Goal: Information Seeking & Learning: Learn about a topic

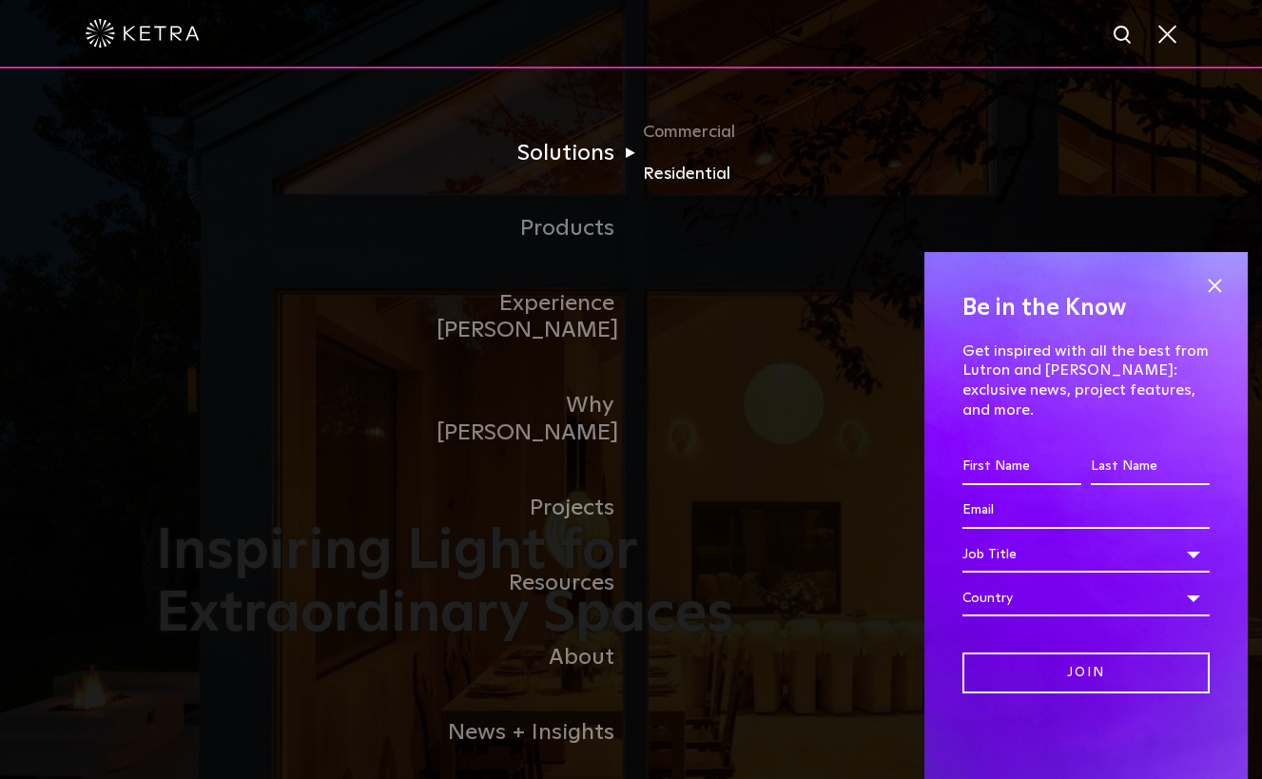
click at [665, 172] on link "Residential" at bounding box center [734, 175] width 183 height 28
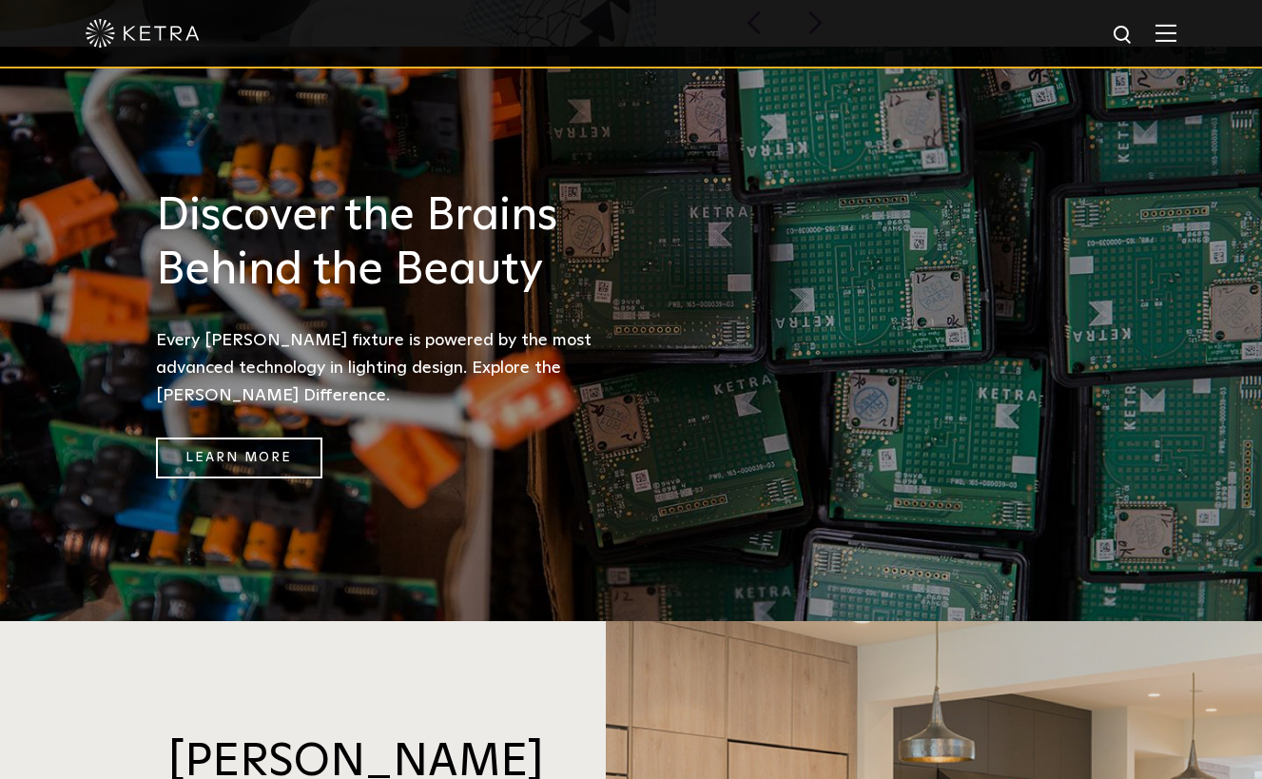
scroll to position [1346, 0]
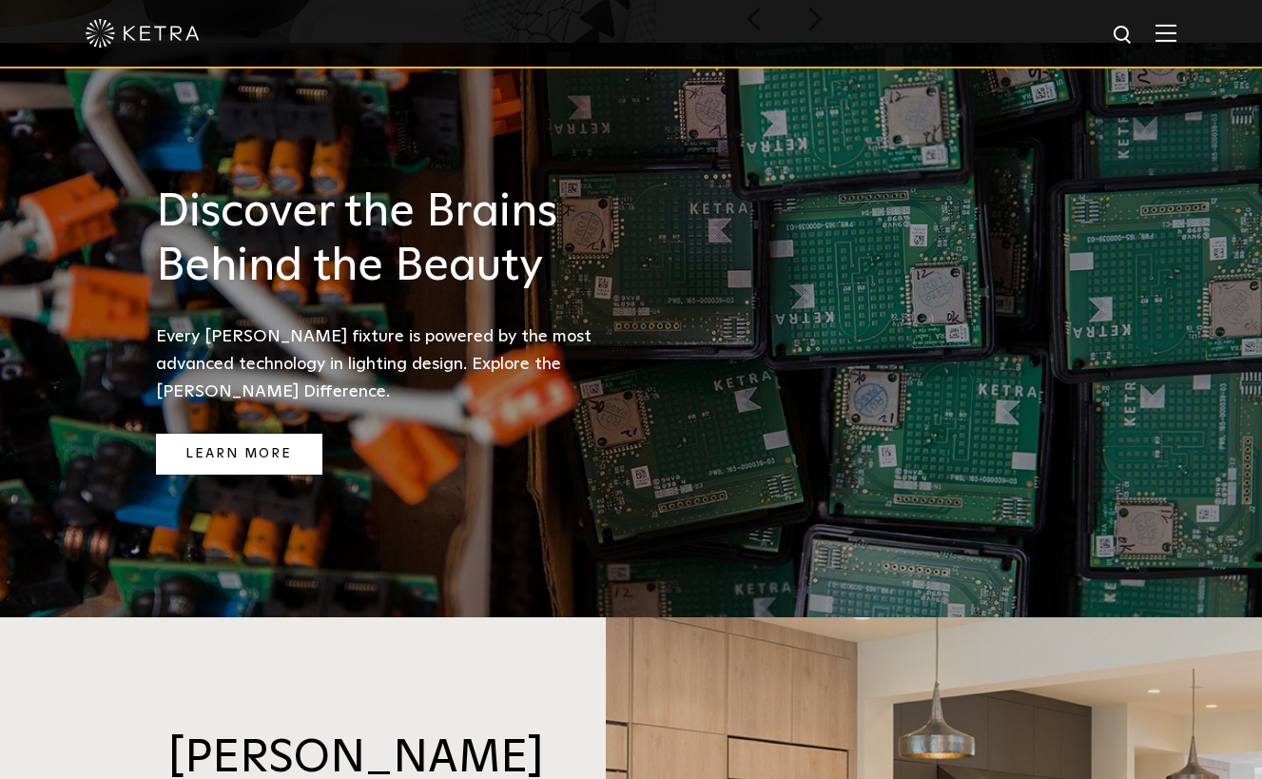
click at [294, 434] on link "Learn More" at bounding box center [239, 454] width 166 height 41
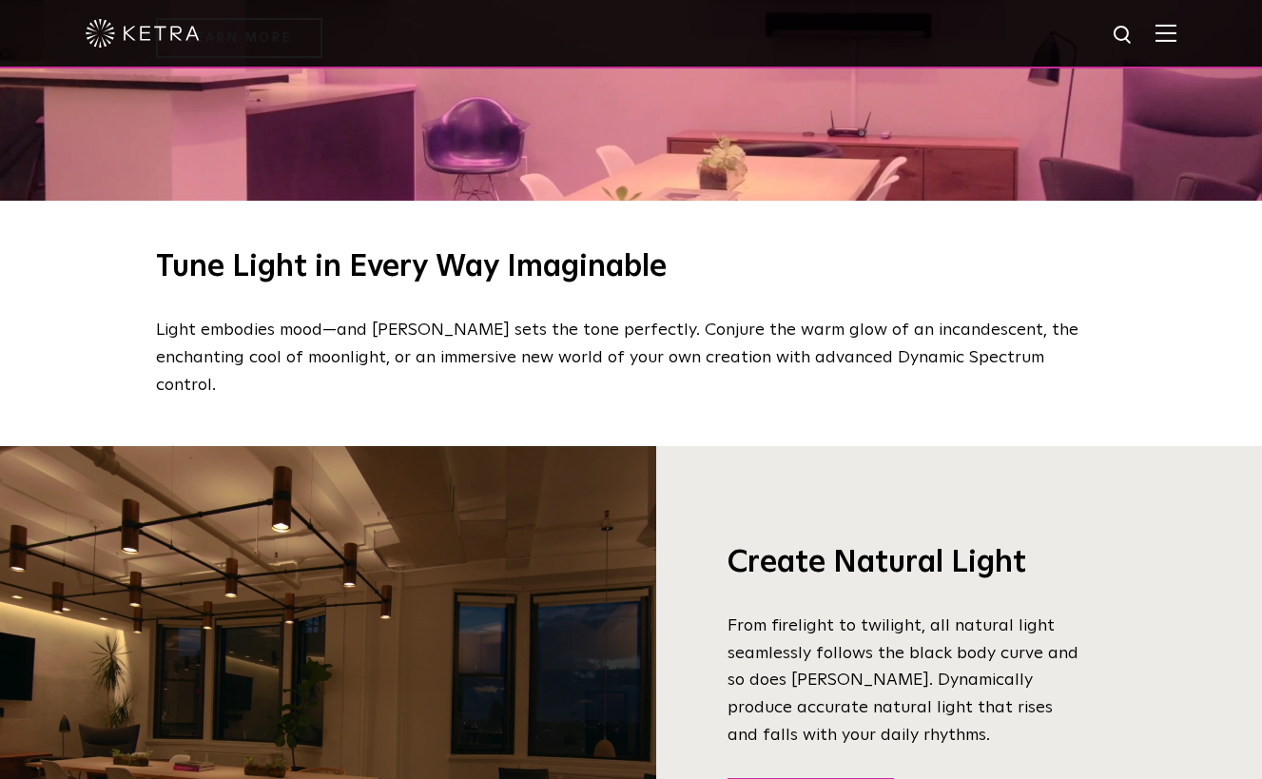
scroll to position [1036, 0]
